Goal: Task Accomplishment & Management: Manage account settings

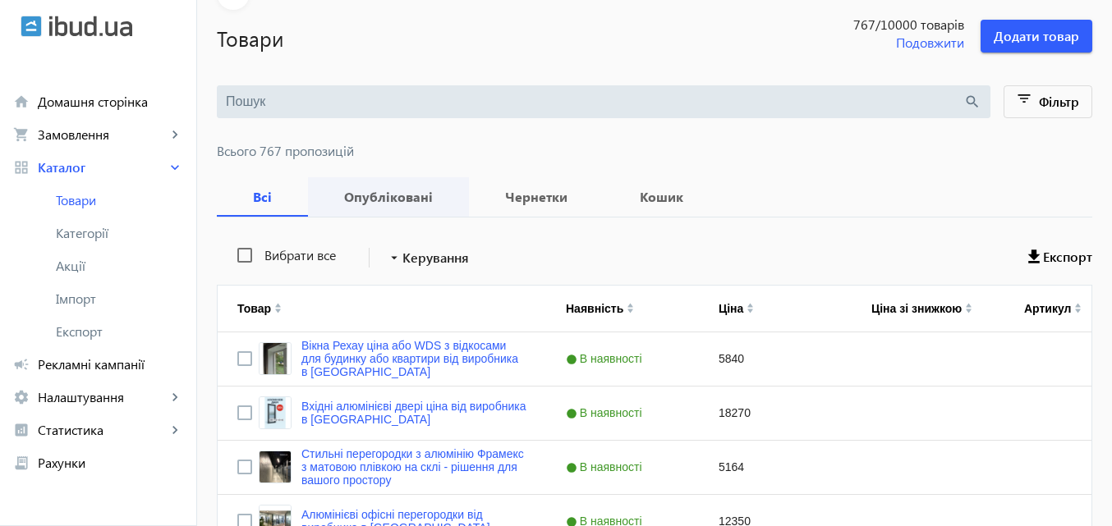
scroll to position [82, 0]
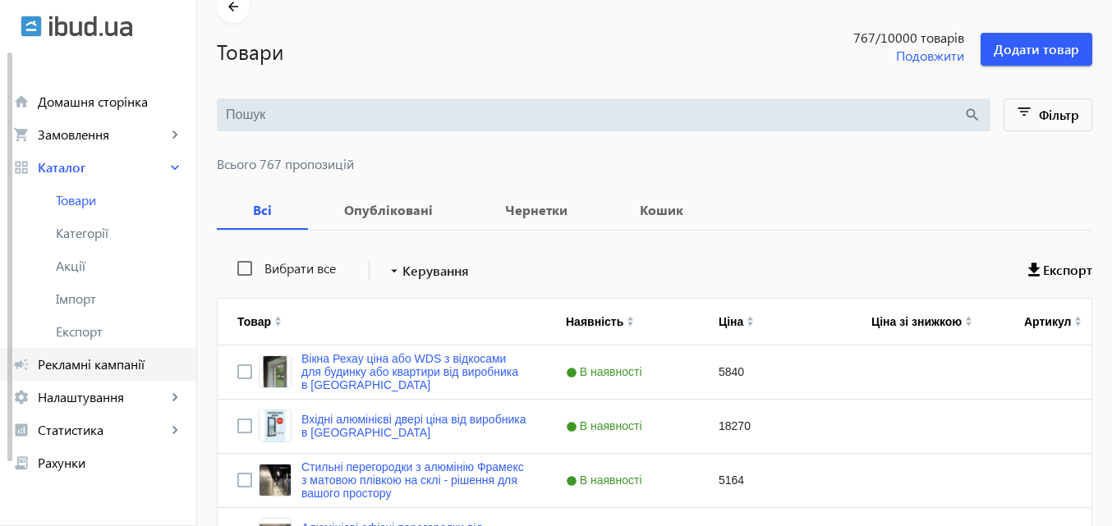
click at [131, 368] on span "Рекламні кампанії" at bounding box center [110, 364] width 145 height 16
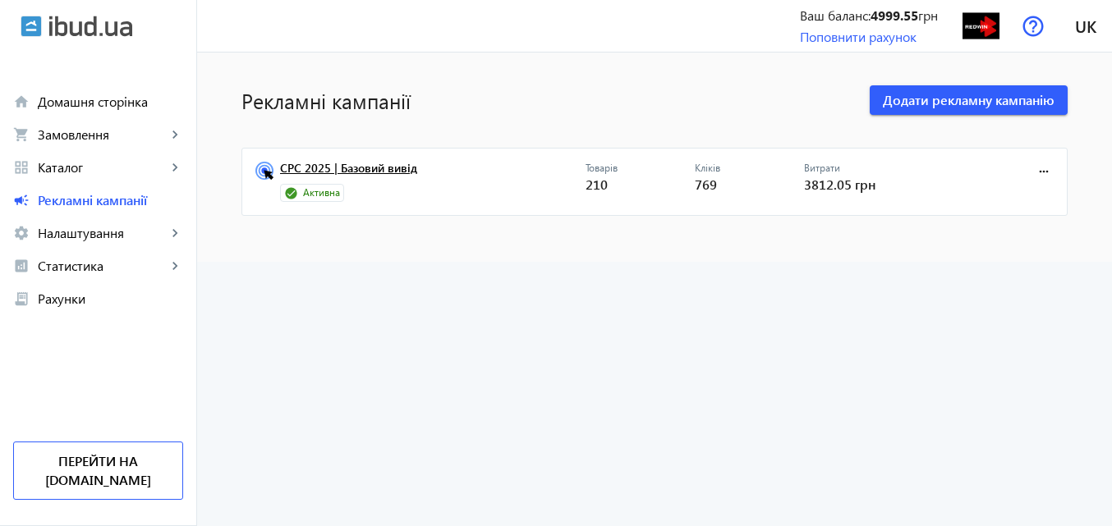
click at [387, 167] on link "CPC 2025 | Базовий вивід" at bounding box center [432, 173] width 305 height 23
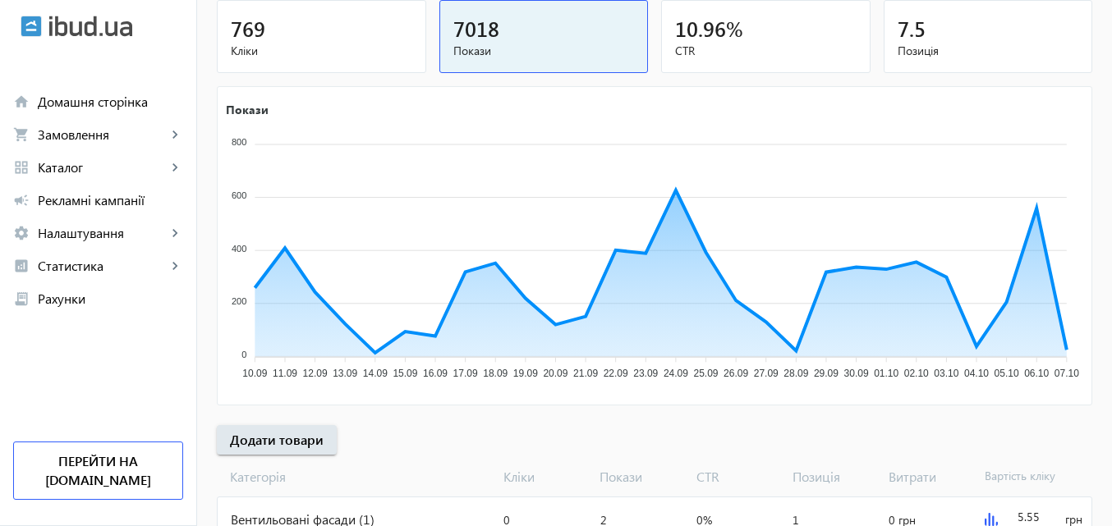
scroll to position [246, 0]
